Goal: Task Accomplishment & Management: Use online tool/utility

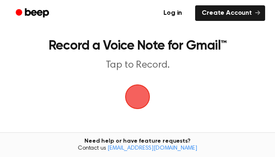
click at [136, 91] on span "button" at bounding box center [137, 97] width 25 height 25
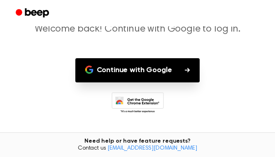
scroll to position [81, 0]
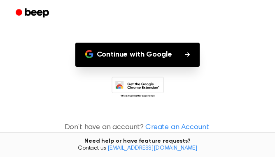
click at [141, 54] on button "Continue with Google" at bounding box center [137, 55] width 125 height 24
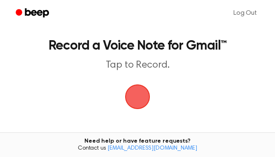
click at [145, 102] on span "button" at bounding box center [137, 97] width 38 height 38
click at [143, 91] on span "button" at bounding box center [137, 97] width 46 height 46
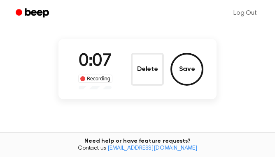
scroll to position [45, 0]
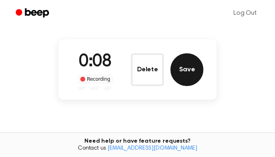
click at [188, 78] on button "Save" at bounding box center [186, 69] width 33 height 33
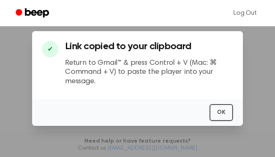
scroll to position [111, 0]
click at [228, 113] on button "OK" at bounding box center [220, 112] width 23 height 17
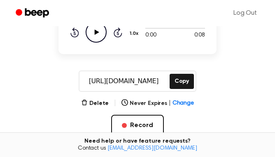
scroll to position [76, 0]
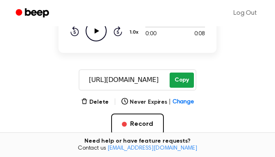
click at [175, 74] on button "Copy" at bounding box center [181, 80] width 24 height 15
